Goal: Information Seeking & Learning: Learn about a topic

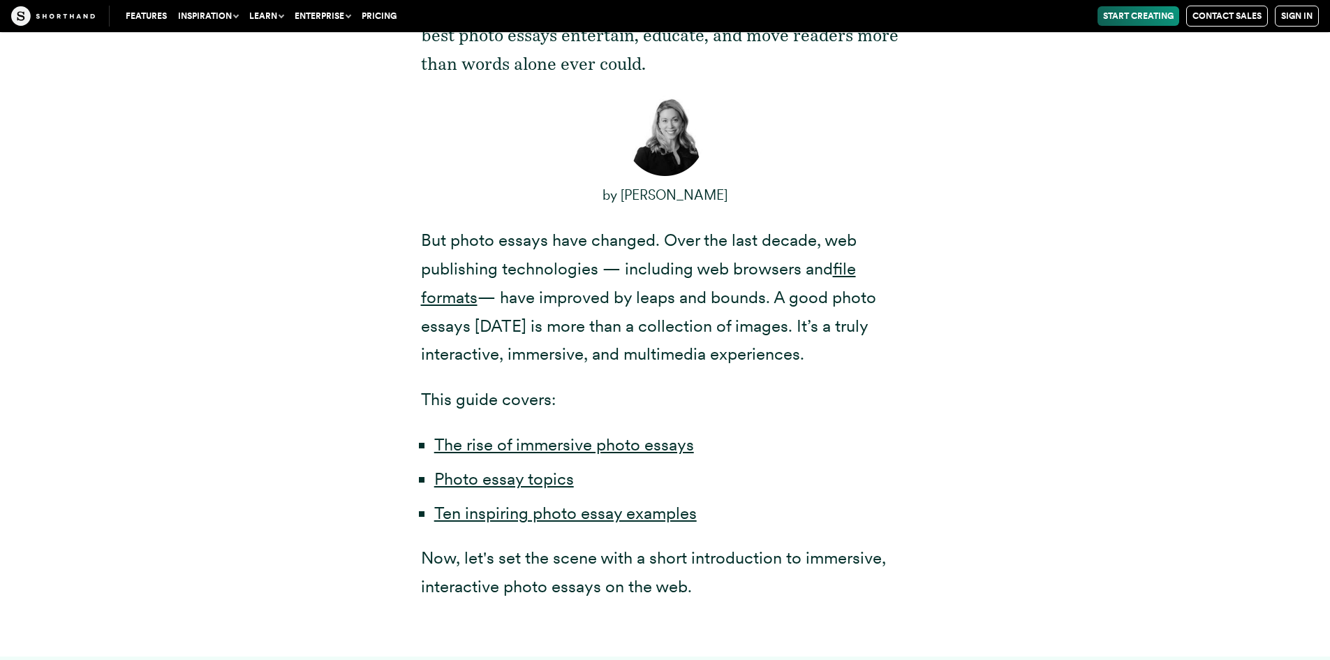
scroll to position [908, 0]
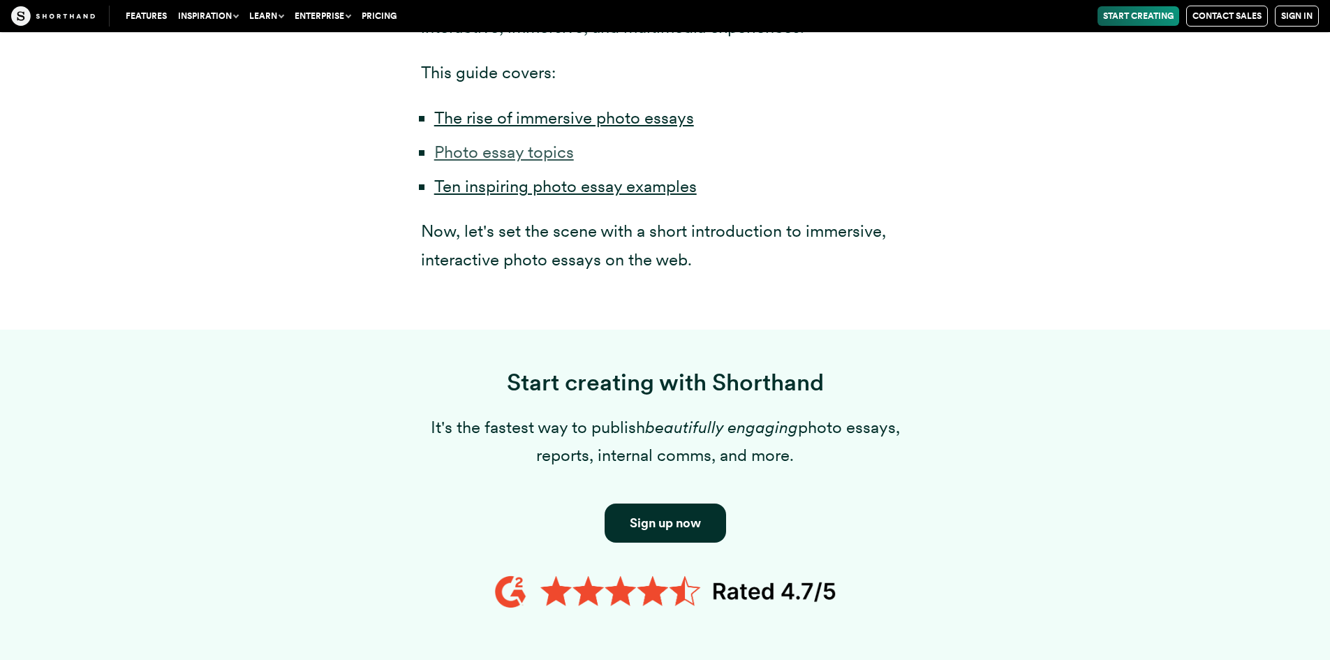
click at [553, 155] on link "Photo essay topics" at bounding box center [504, 152] width 140 height 20
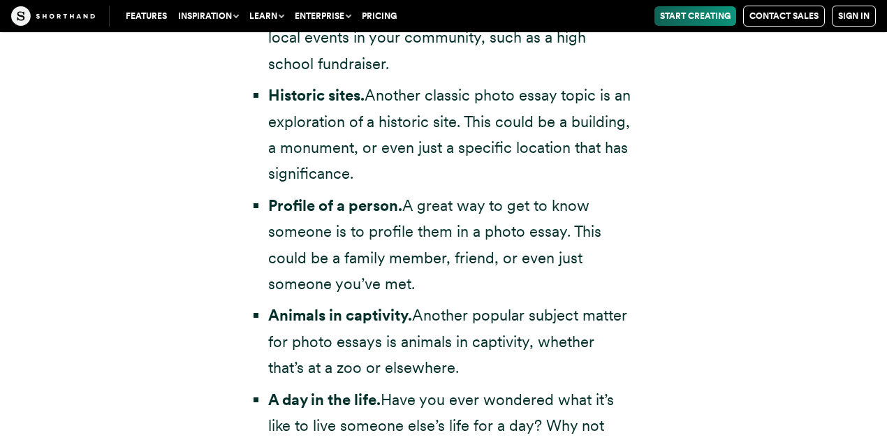
scroll to position [3018, 0]
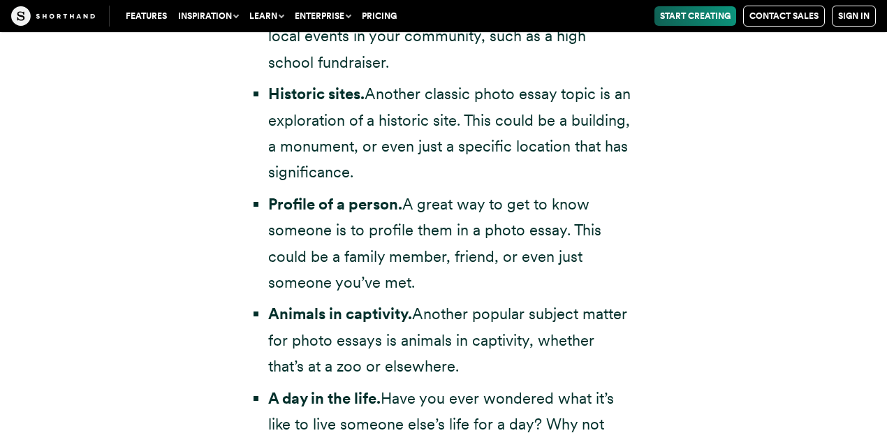
drag, startPoint x: 269, startPoint y: 202, endPoint x: 472, endPoint y: 279, distance: 216.8
click at [472, 279] on li "Profile of a person. A great way to get to know someone is to profile them in a…" at bounding box center [450, 243] width 364 height 105
click at [450, 229] on li "Profile of a person. A great way to get to know someone is to profile them in a…" at bounding box center [450, 243] width 364 height 105
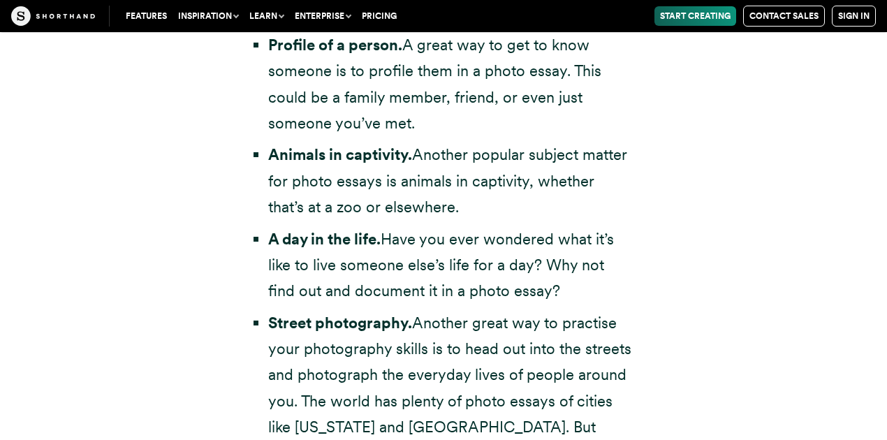
scroll to position [3203, 0]
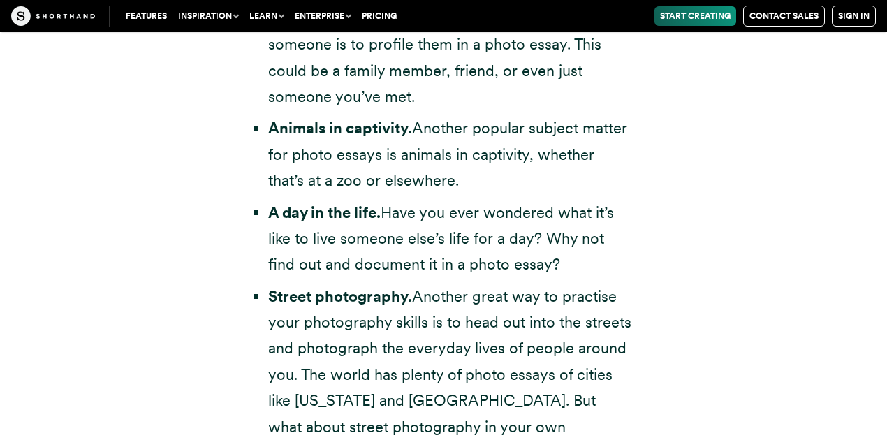
click at [306, 213] on strong "A day in the life." at bounding box center [324, 212] width 112 height 18
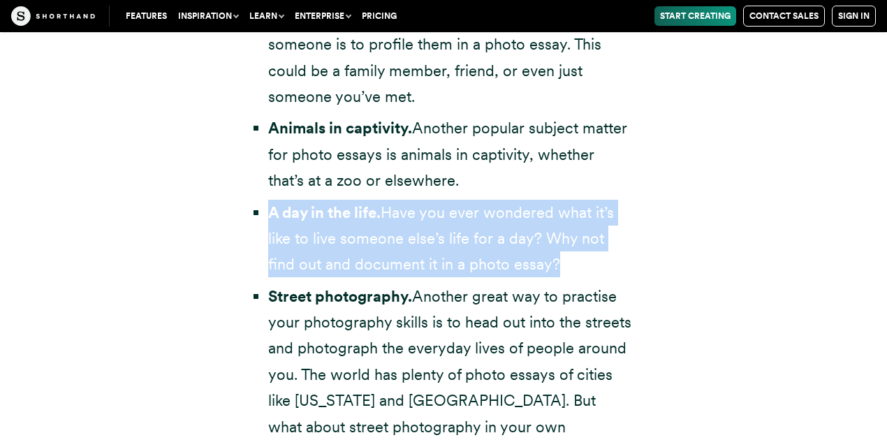
drag, startPoint x: 269, startPoint y: 212, endPoint x: 526, endPoint y: 254, distance: 260.3
click at [526, 254] on li "A day in the life. Have you ever wondered what it’s like to live someone else’s…" at bounding box center [450, 239] width 364 height 78
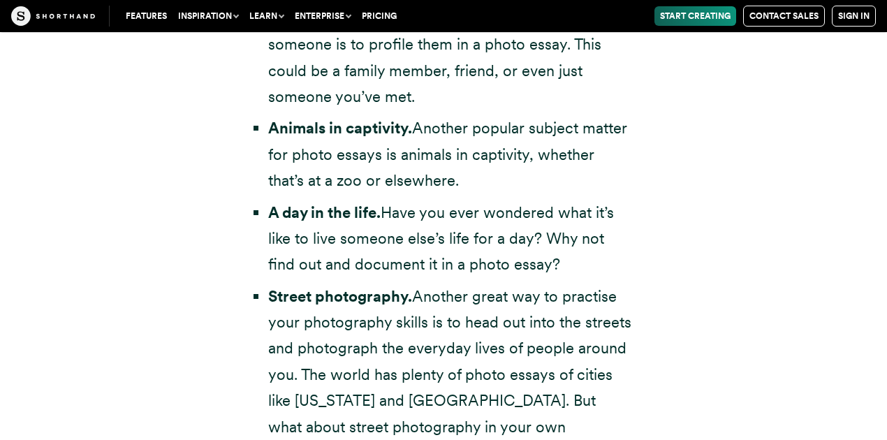
scroll to position [3250, 0]
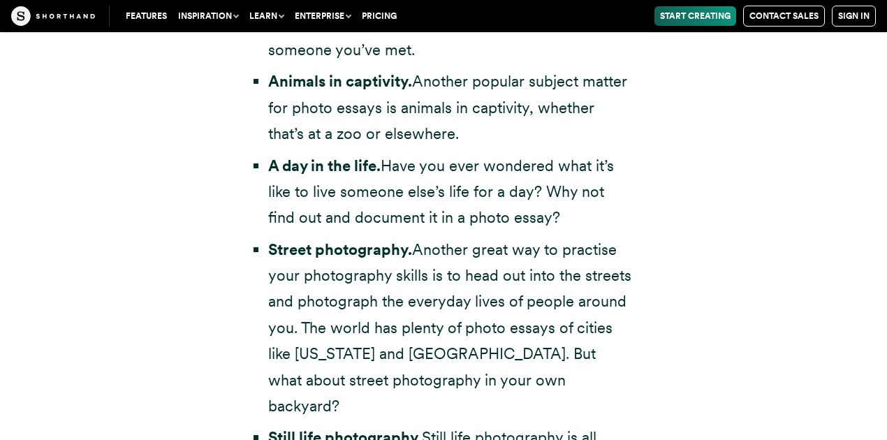
click at [251, 132] on div "Photo essay topics If you’re looking for photo essay examples, chances are you’…" at bounding box center [443, 240] width 433 height 1673
drag, startPoint x: 454, startPoint y: 209, endPoint x: 443, endPoint y: 209, distance: 10.5
click at [454, 209] on li "A day in the life. Have you ever wondered what it’s like to live someone else’s…" at bounding box center [450, 192] width 364 height 78
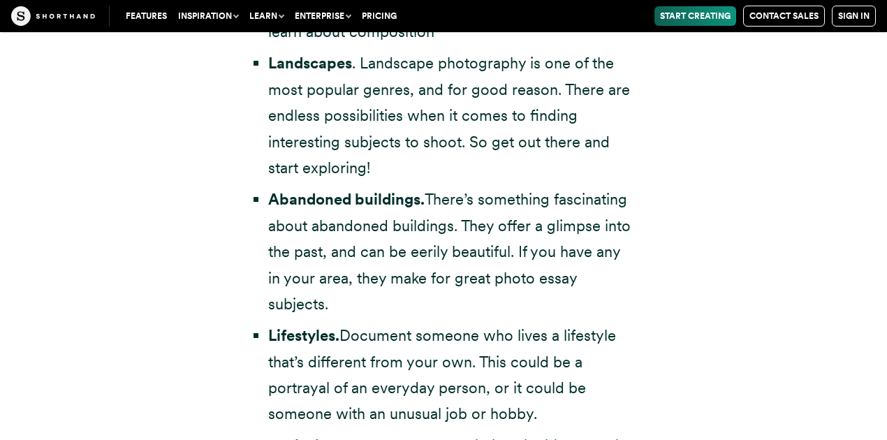
scroll to position [3762, 0]
